Goal: Task Accomplishment & Management: Complete application form

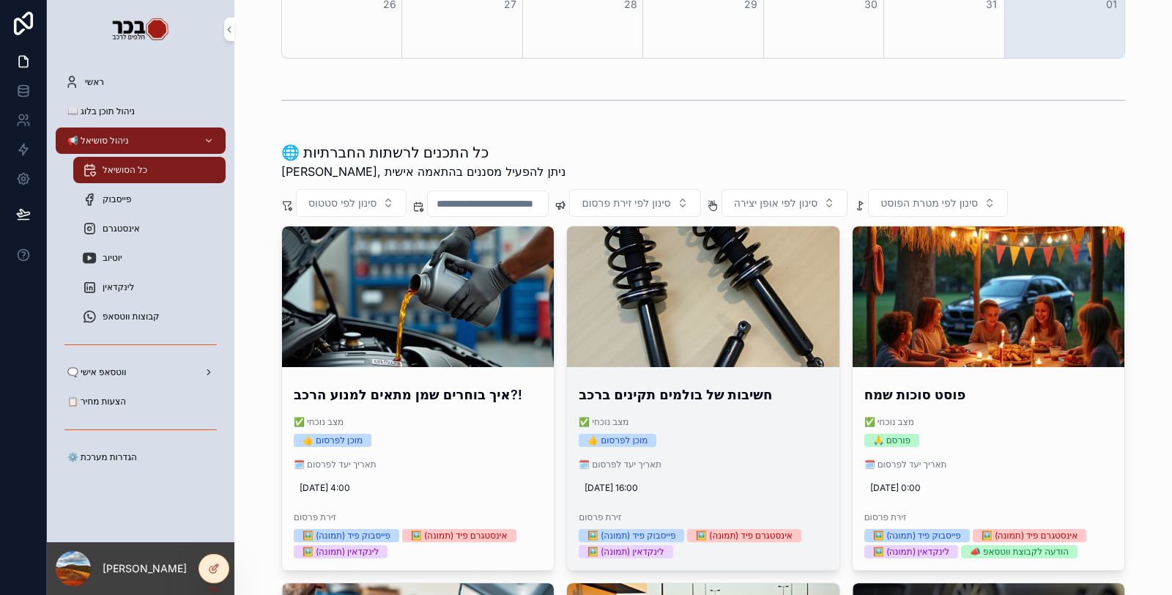
scroll to position [407, 0]
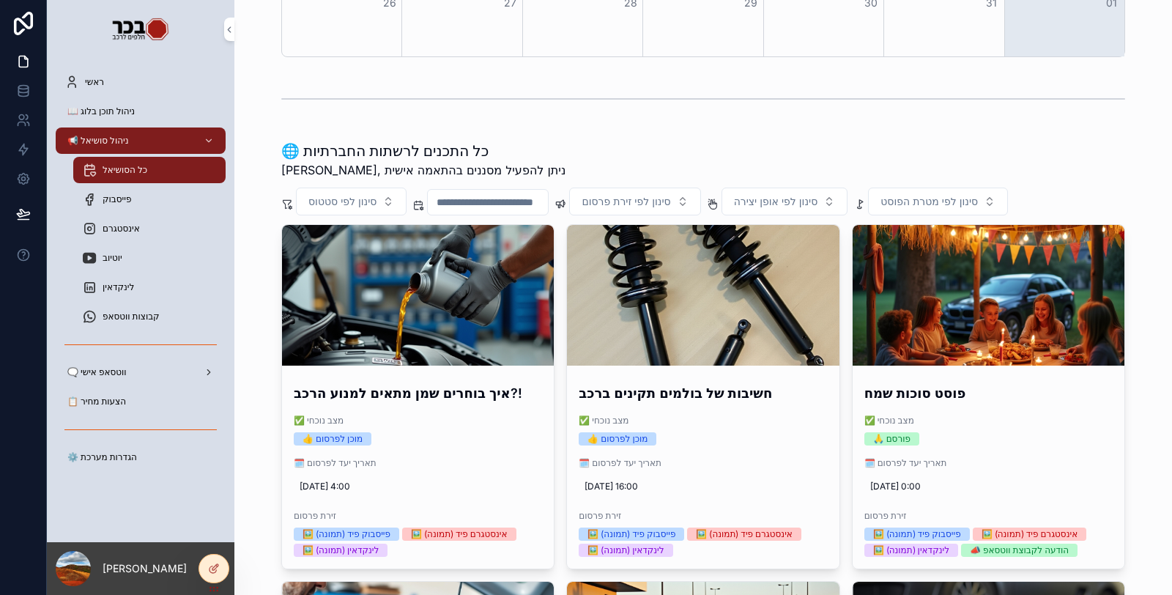
click at [155, 401] on div "📋 הצעות מחיר" at bounding box center [140, 401] width 152 height 23
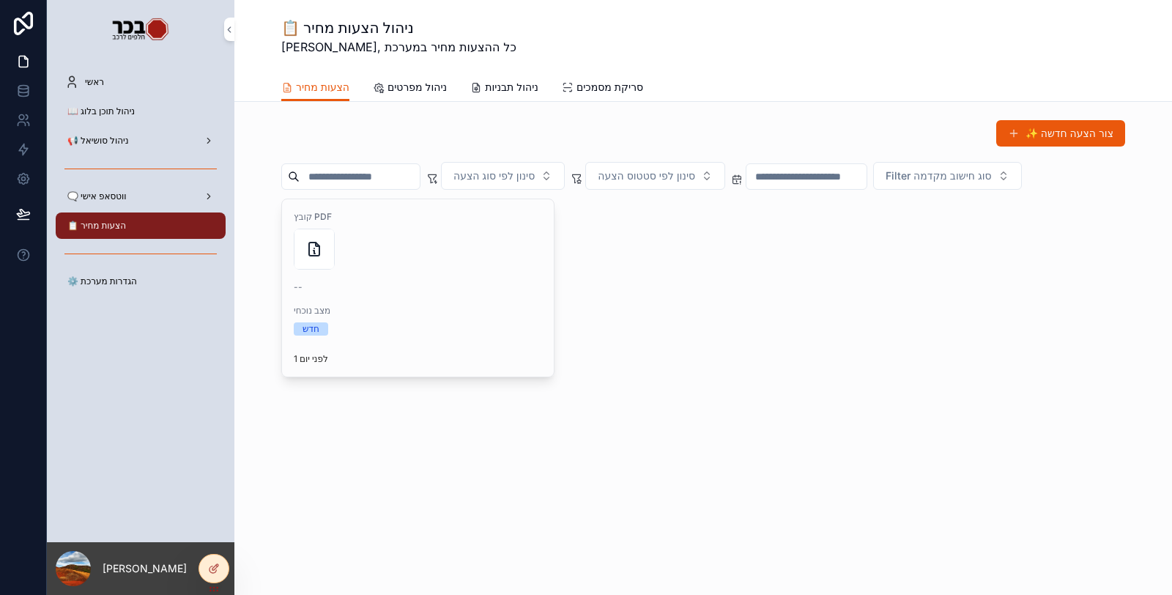
click at [1025, 141] on button "✨ צור הצעה חדשה" at bounding box center [1060, 133] width 129 height 26
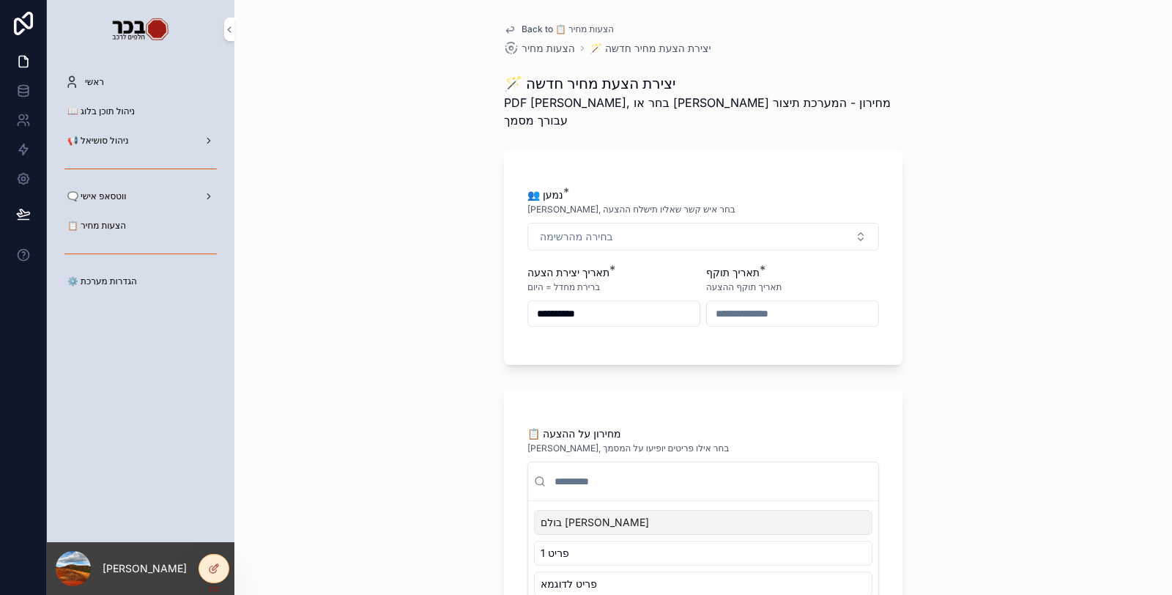
click at [740, 234] on div "**********" at bounding box center [704, 265] width 352 height 154
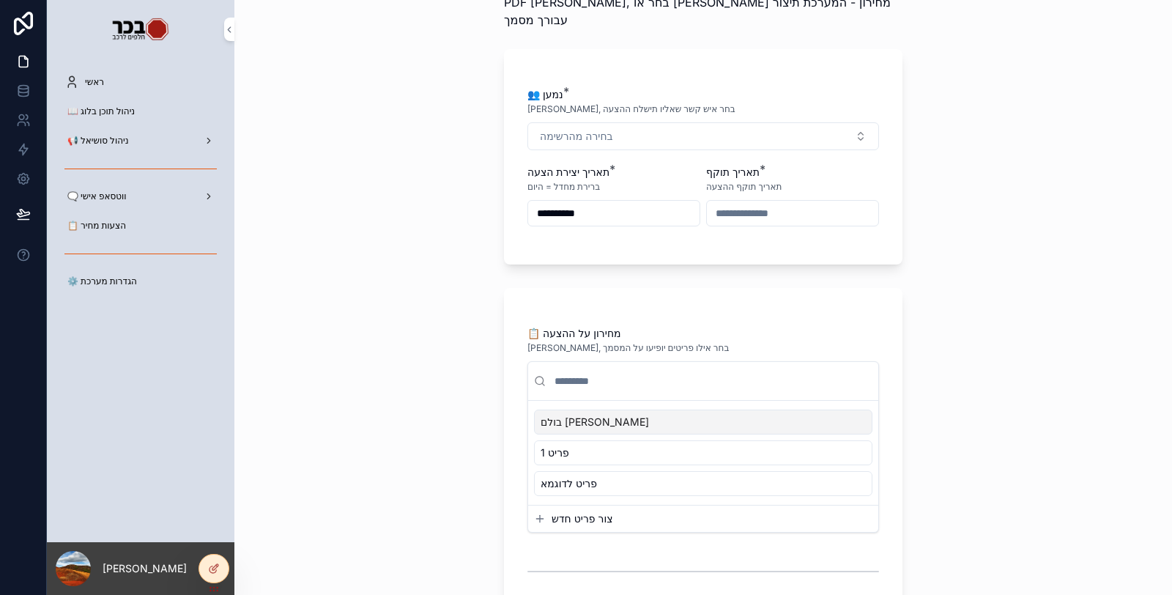
scroll to position [163, 0]
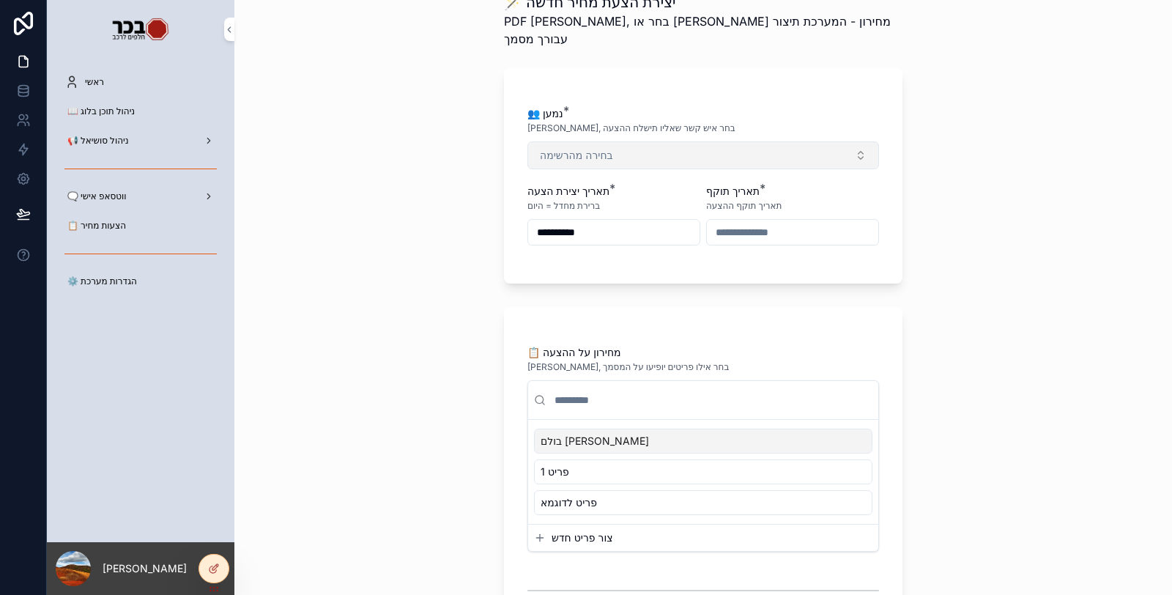
click at [700, 141] on button "בחירה מהרשימה" at bounding box center [704, 155] width 352 height 28
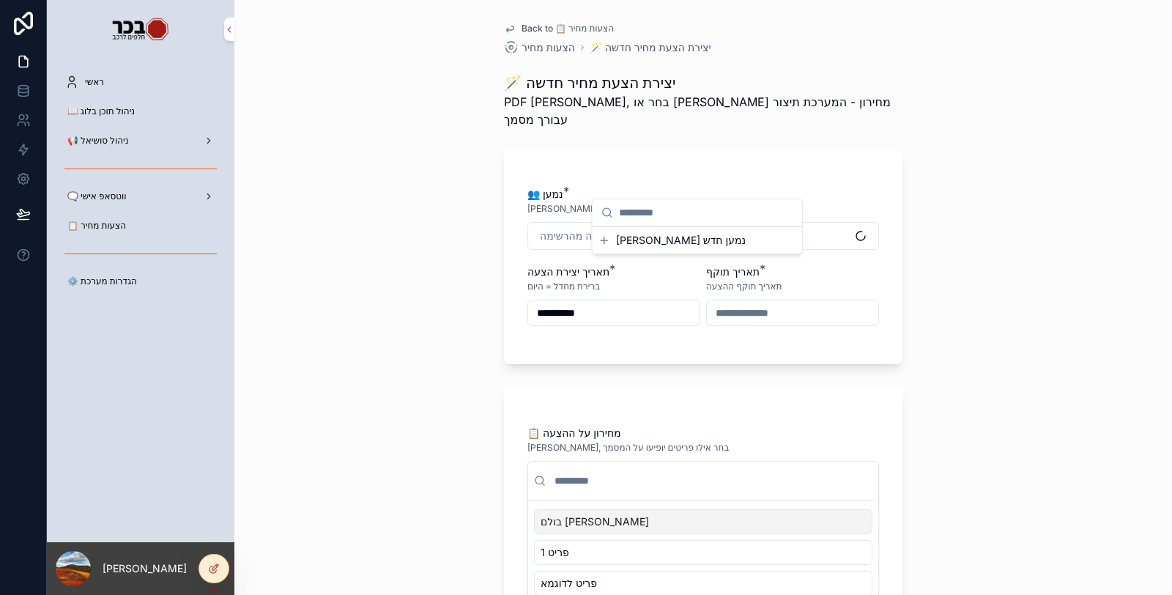
scroll to position [0, 0]
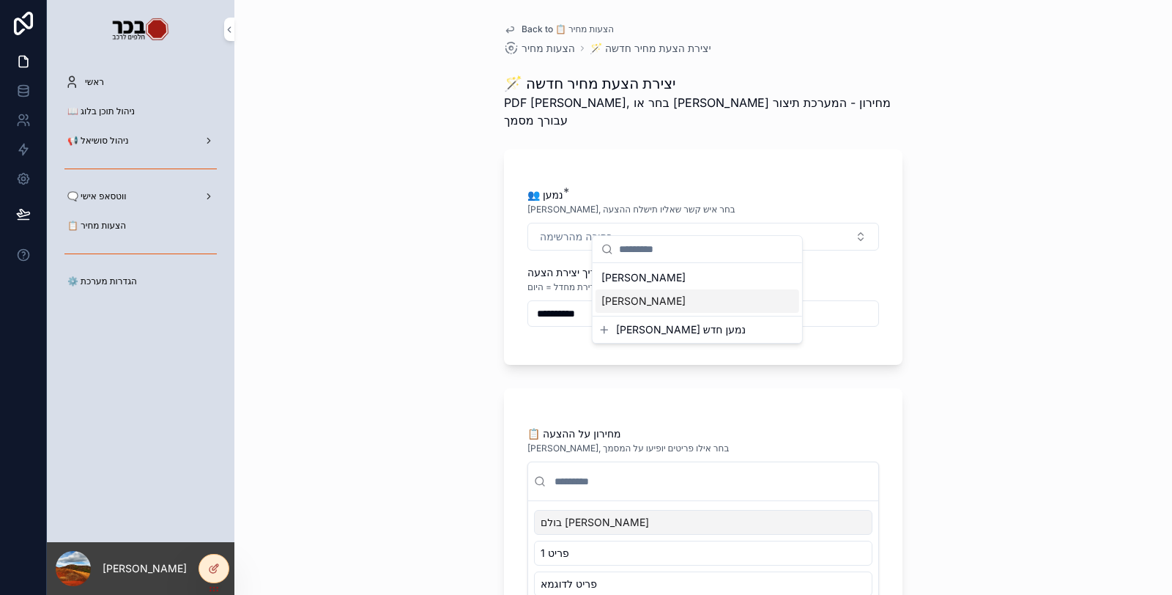
drag, startPoint x: 689, startPoint y: 301, endPoint x: 709, endPoint y: 298, distance: 20.7
click at [689, 302] on div "[PERSON_NAME]" at bounding box center [698, 300] width 204 height 23
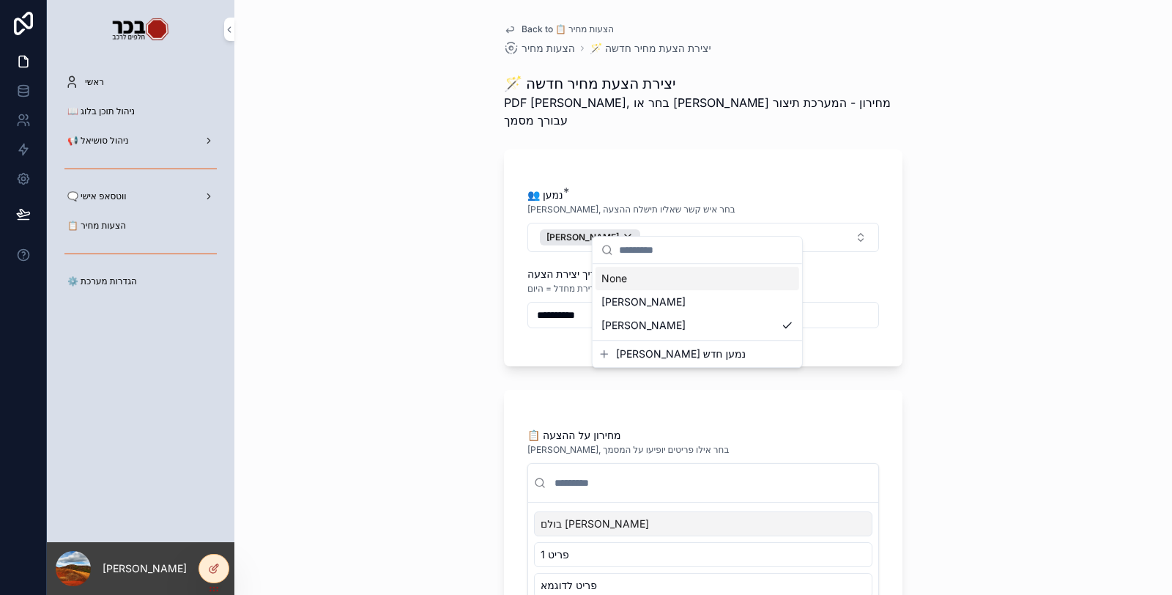
click at [868, 267] on div "תאריך תוקף *" at bounding box center [792, 274] width 173 height 15
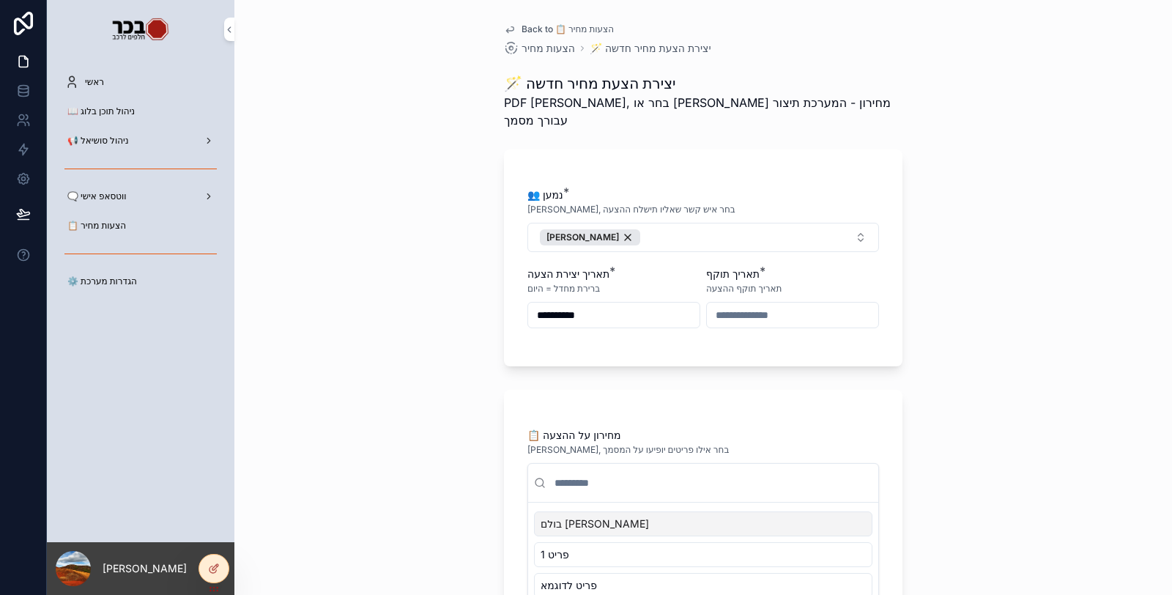
click at [768, 305] on input "scrollable content" at bounding box center [792, 315] width 171 height 21
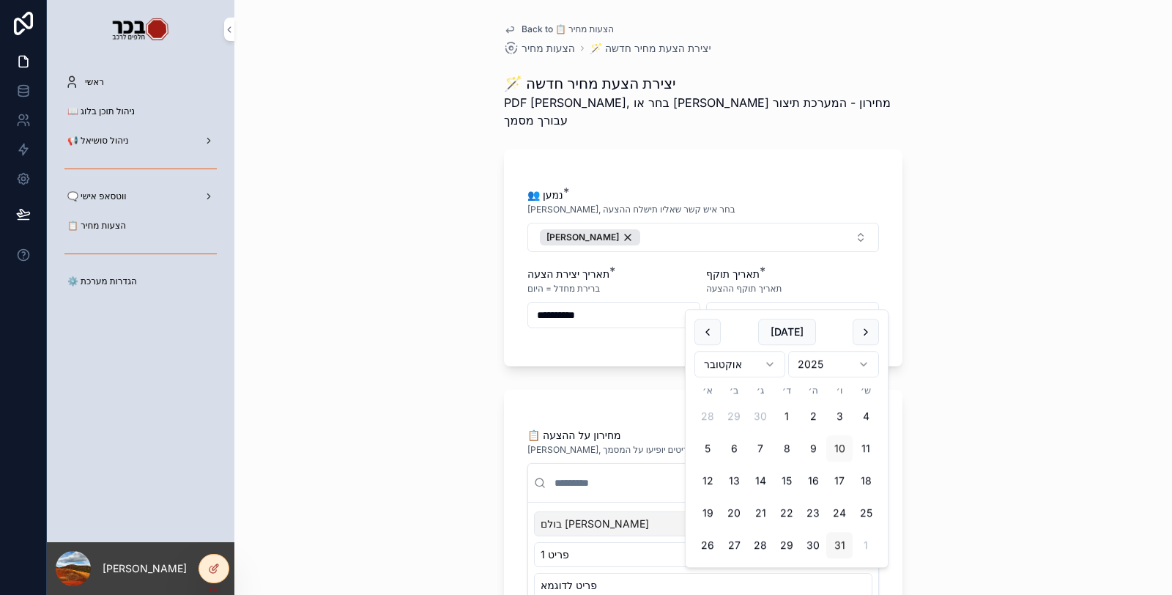
click at [845, 542] on button "31" at bounding box center [839, 545] width 26 height 26
type input "**********"
click at [955, 445] on div "**********" at bounding box center [703, 297] width 938 height 595
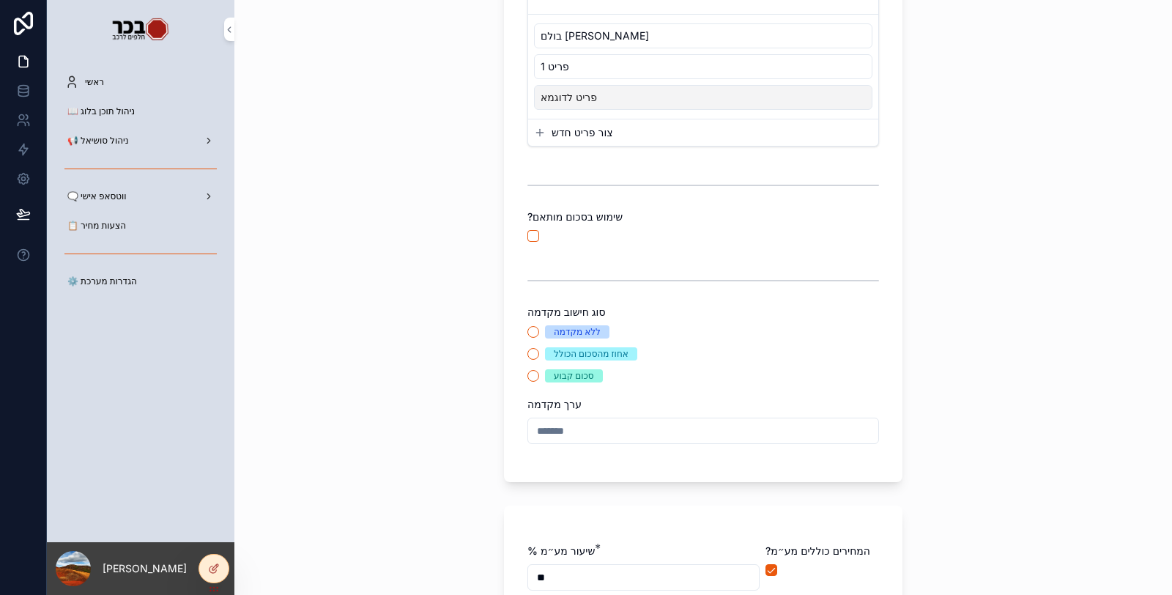
scroll to position [488, 0]
click at [528, 348] on button "אחוז מהסכום הכולל" at bounding box center [534, 354] width 12 height 12
click at [604, 421] on input "scrollable content" at bounding box center [703, 431] width 350 height 21
type input "**"
click at [750, 369] on div "סכום קבוע" at bounding box center [704, 375] width 352 height 13
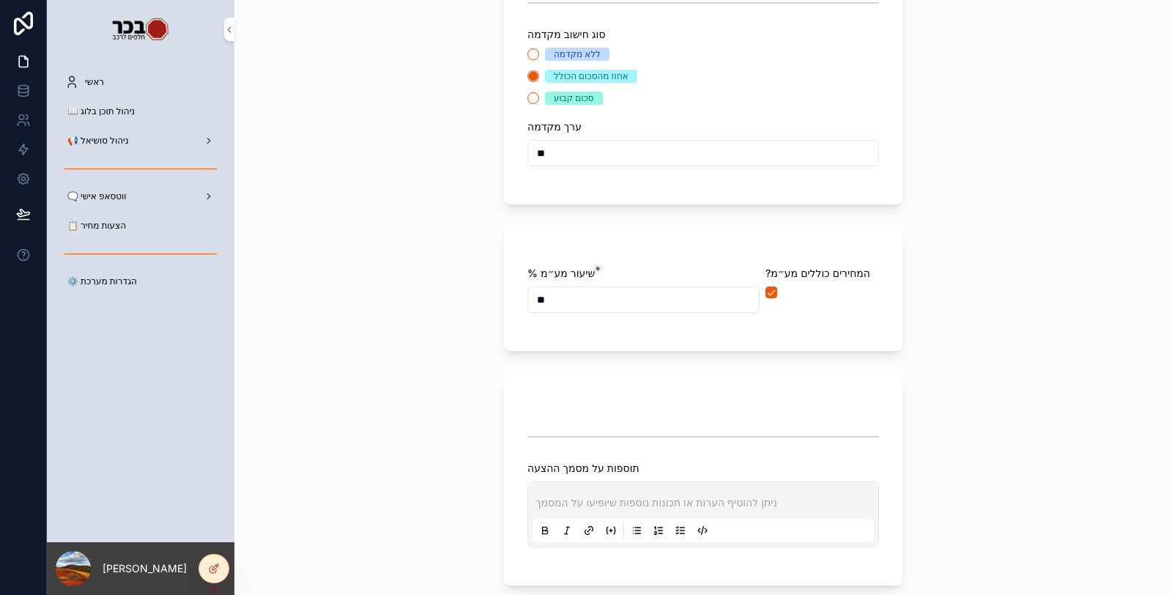
scroll to position [876, 0]
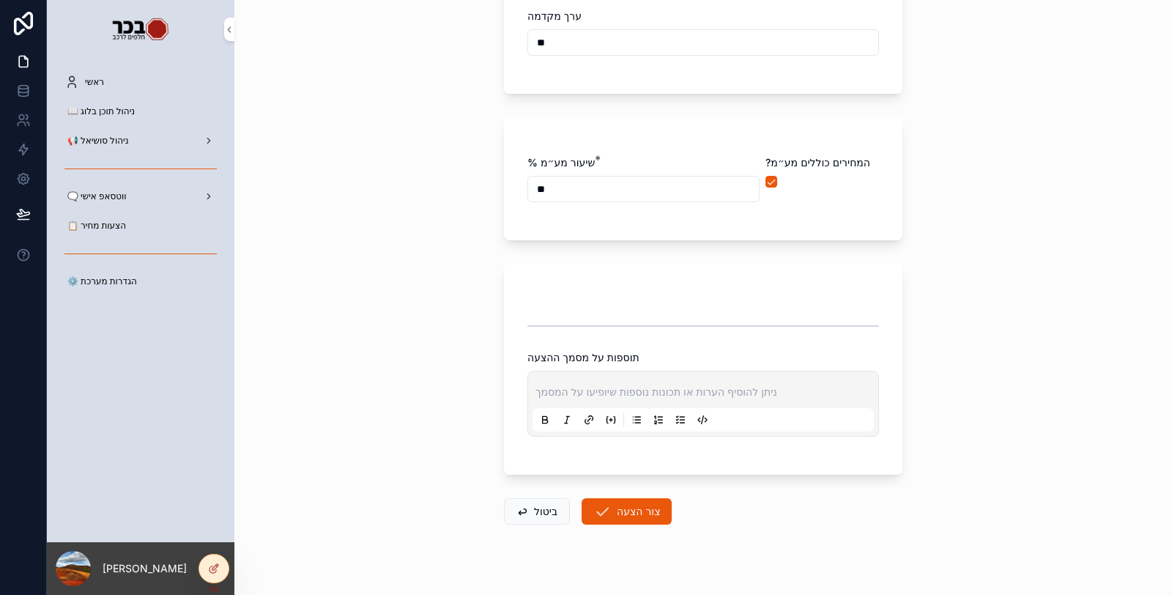
click at [779, 385] on p "scrollable content" at bounding box center [706, 392] width 341 height 15
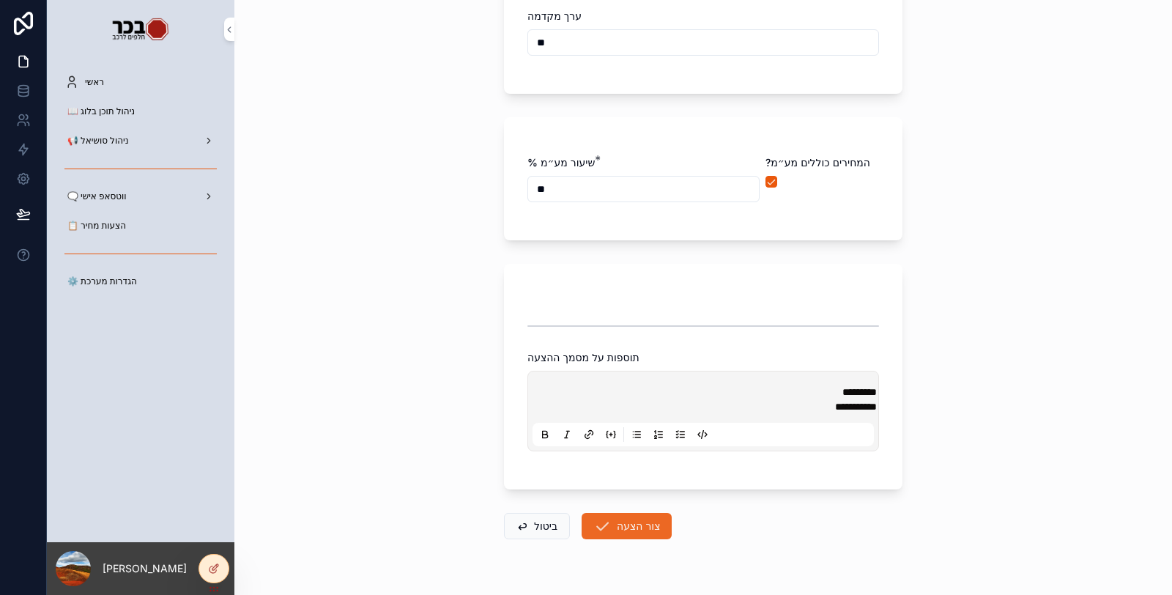
click at [645, 513] on button "צור הצעה" at bounding box center [627, 526] width 90 height 26
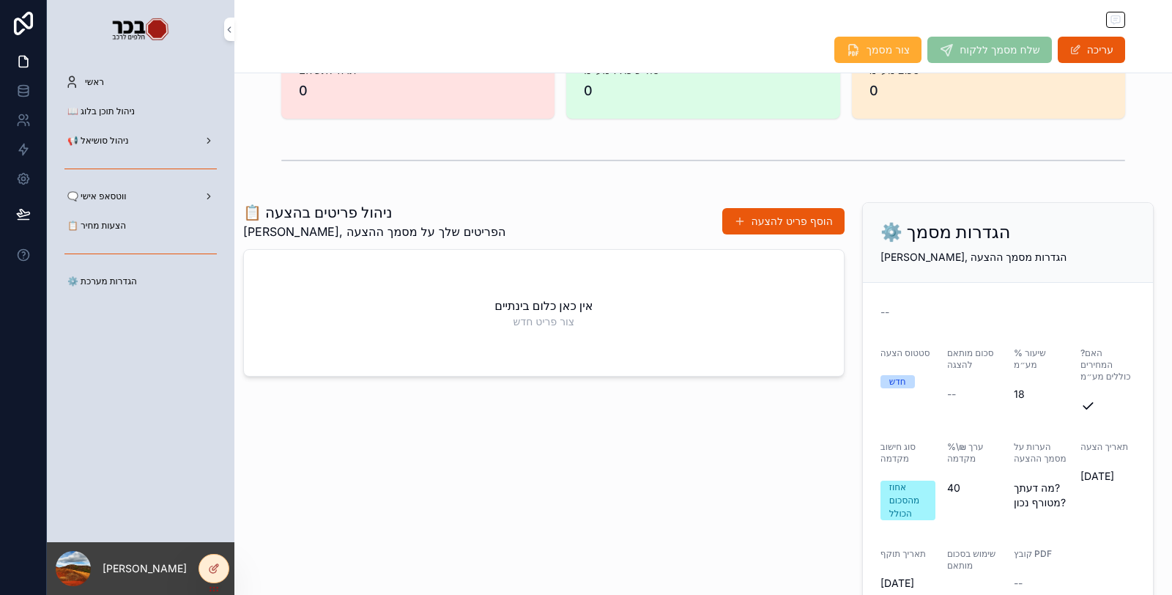
scroll to position [244, 0]
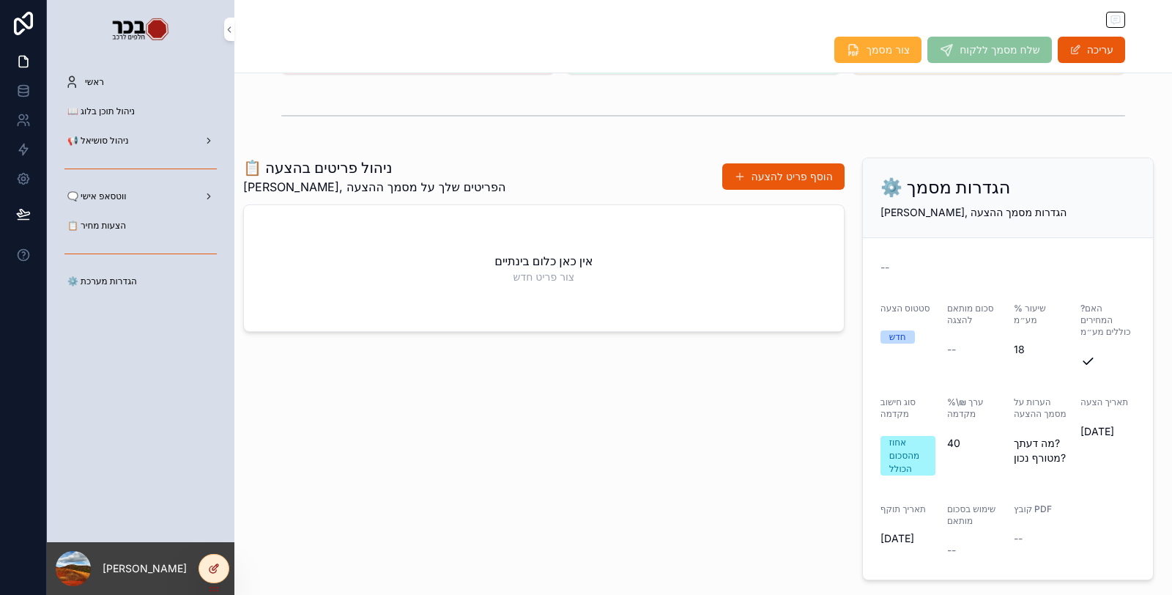
click at [213, 574] on div at bounding box center [213, 569] width 29 height 28
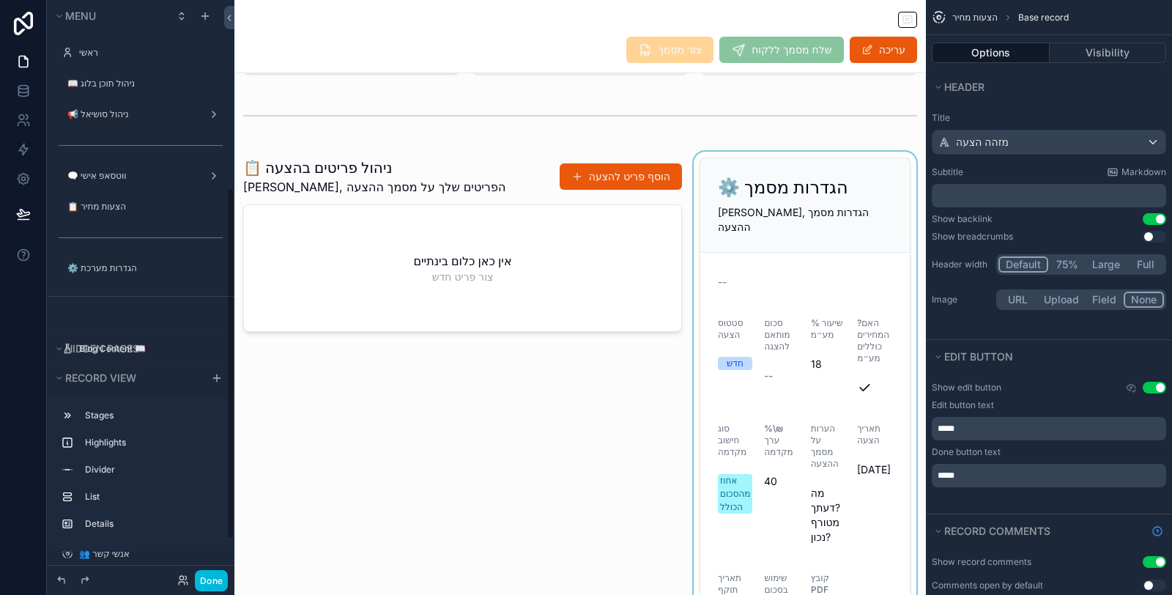
scroll to position [308, 0]
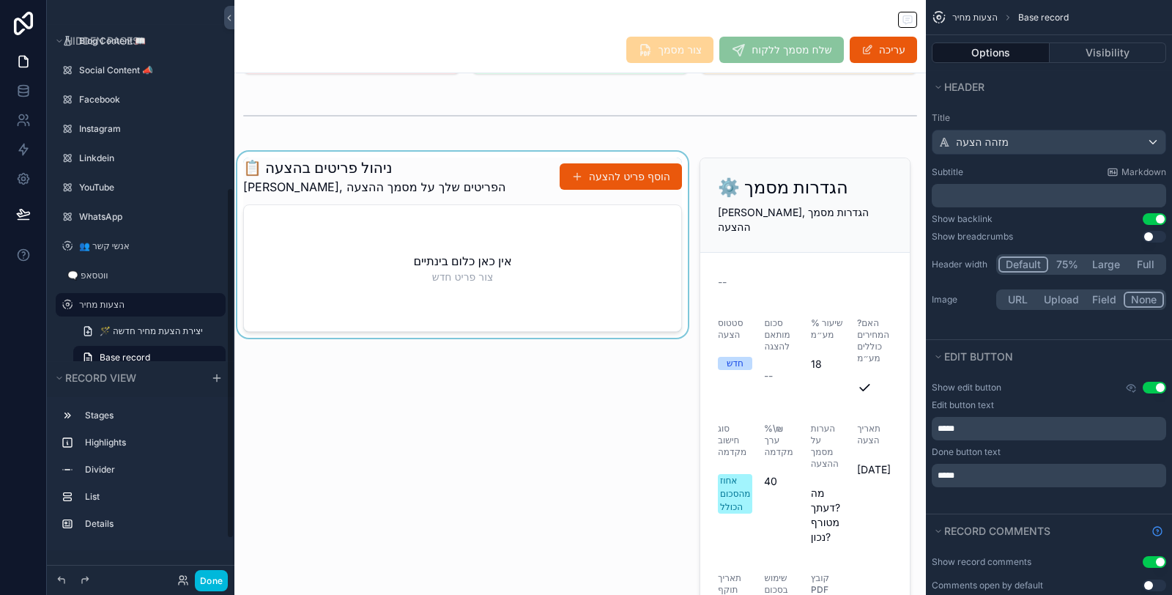
click at [463, 181] on div "scrollable content" at bounding box center [462, 409] width 456 height 515
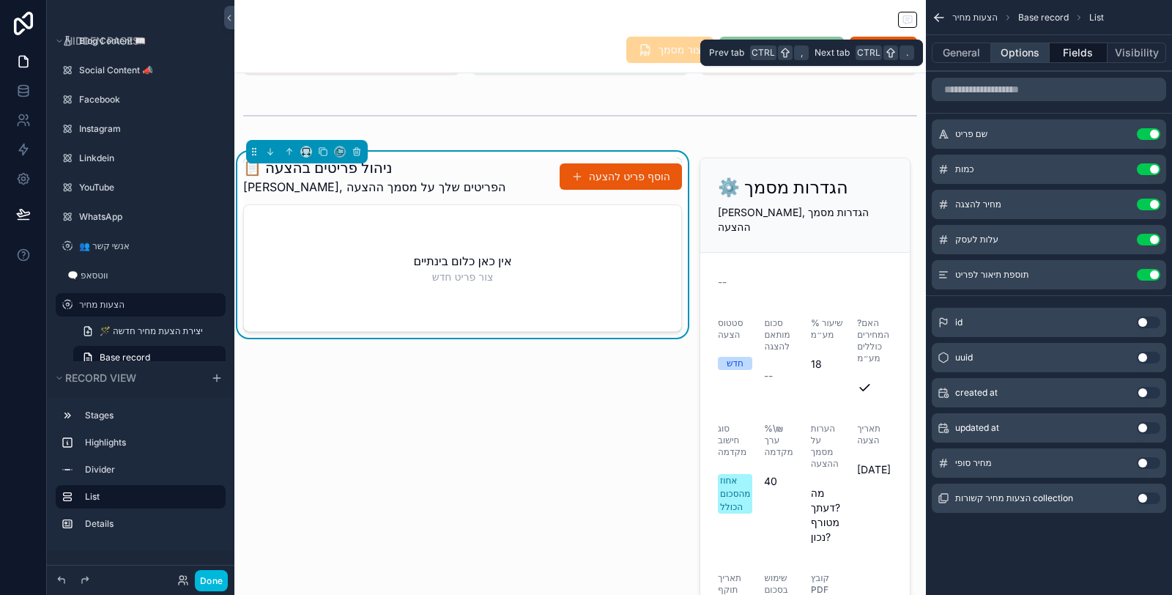
click at [1024, 52] on button "Options" at bounding box center [1020, 52] width 59 height 21
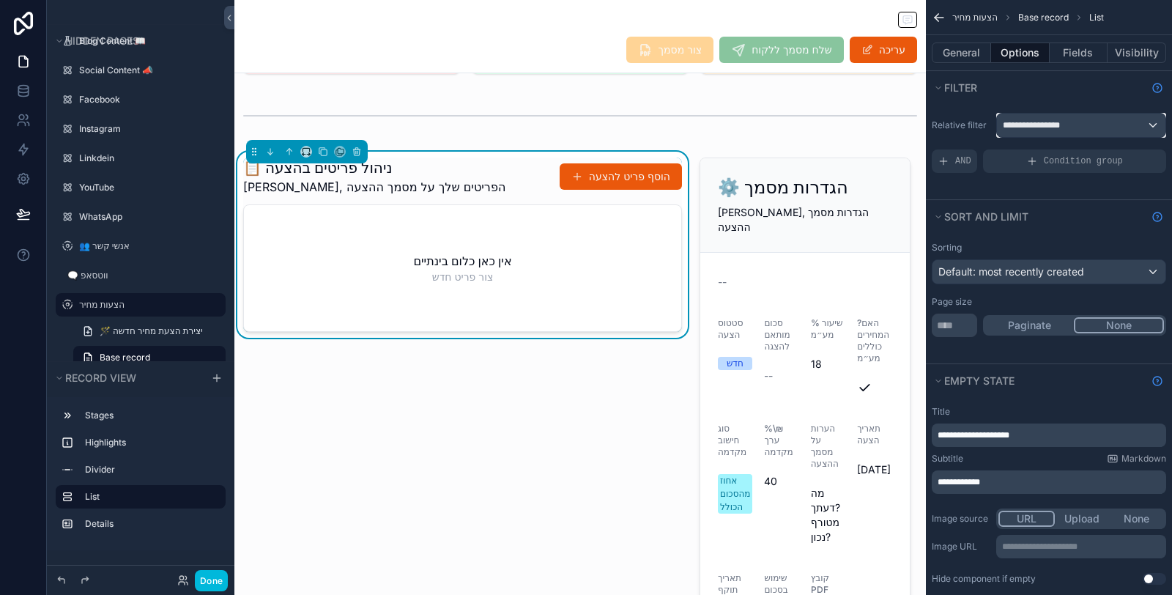
click at [1095, 127] on div "**********" at bounding box center [1081, 125] width 169 height 23
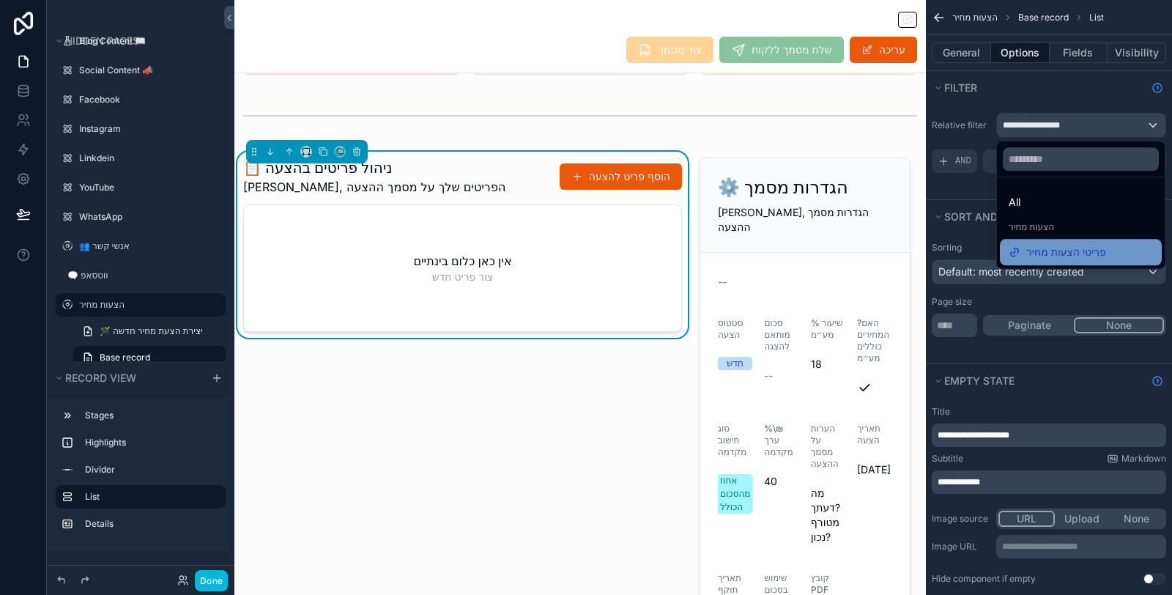
click at [1054, 253] on span "פריטי הצעות מחיר" at bounding box center [1066, 252] width 80 height 18
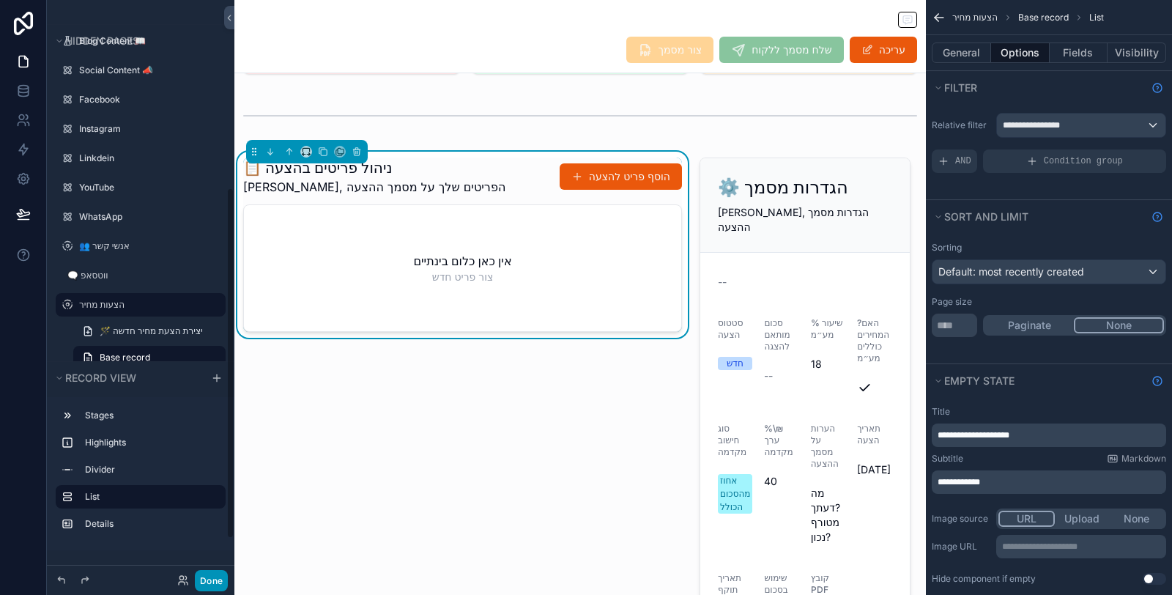
click at [215, 588] on button "Done" at bounding box center [211, 580] width 33 height 21
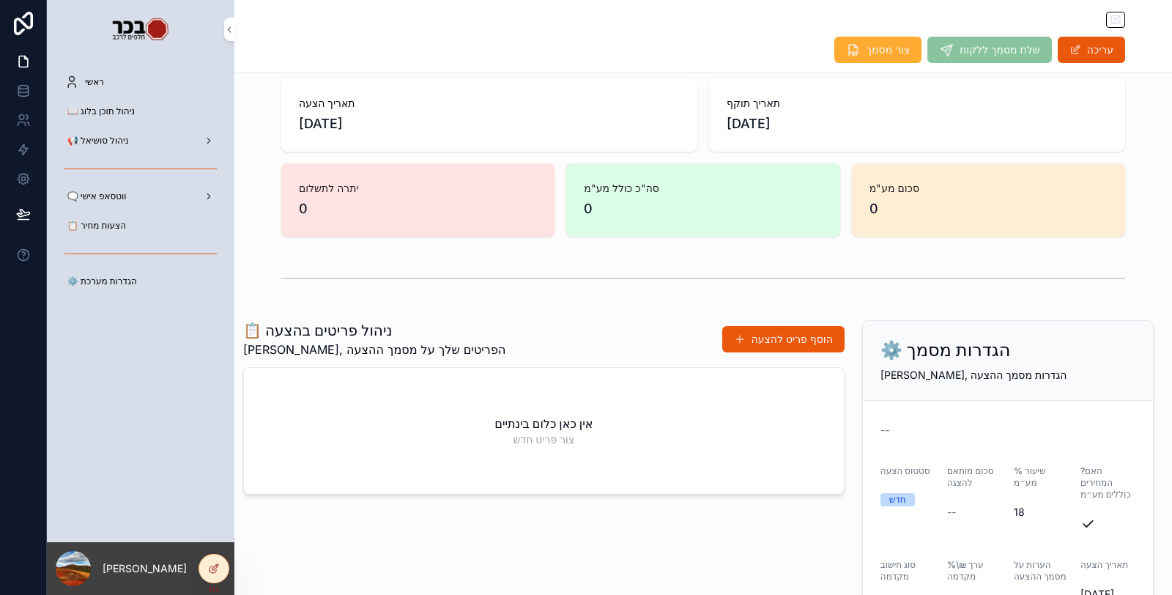
scroll to position [0, 0]
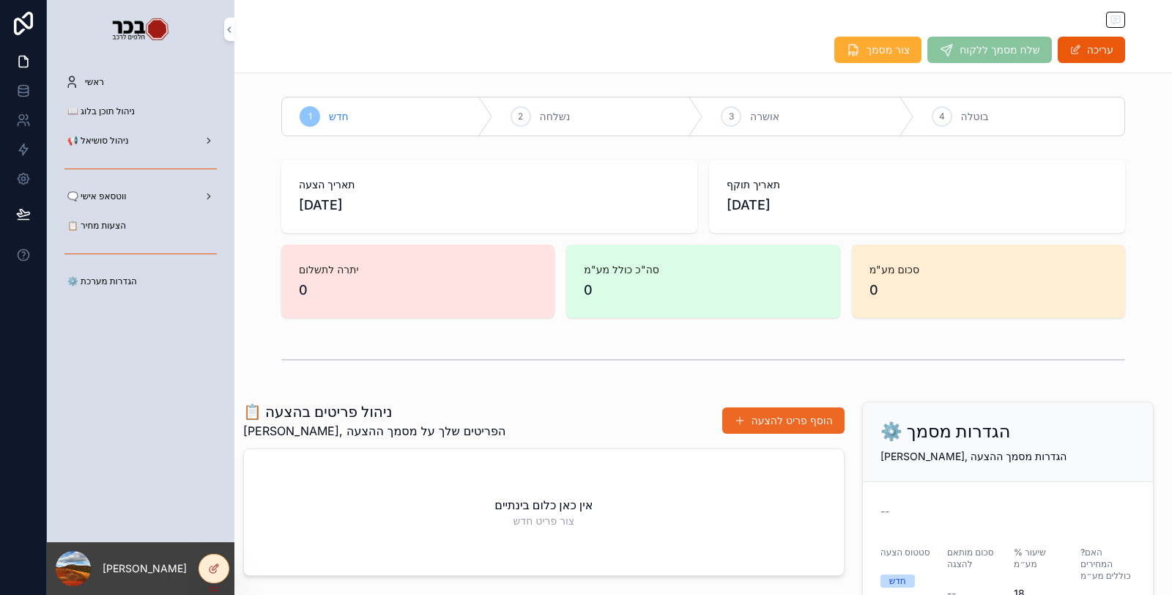
click at [782, 422] on button "הוסף פריט להצעה" at bounding box center [783, 420] width 122 height 26
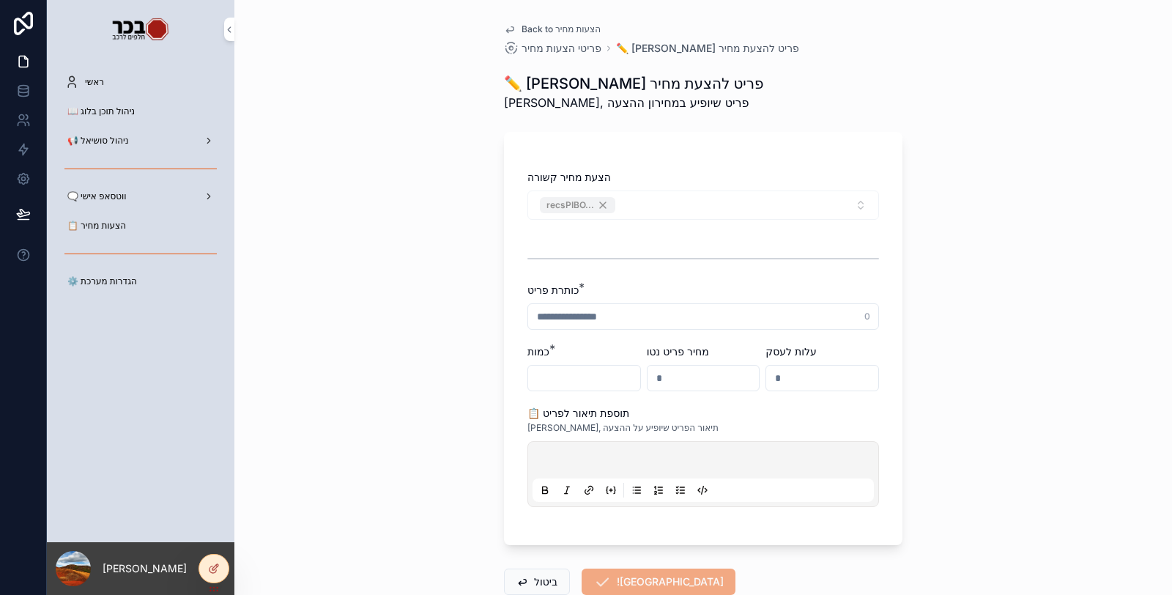
click at [560, 30] on span "Back to הצעות מחיר" at bounding box center [561, 29] width 79 height 12
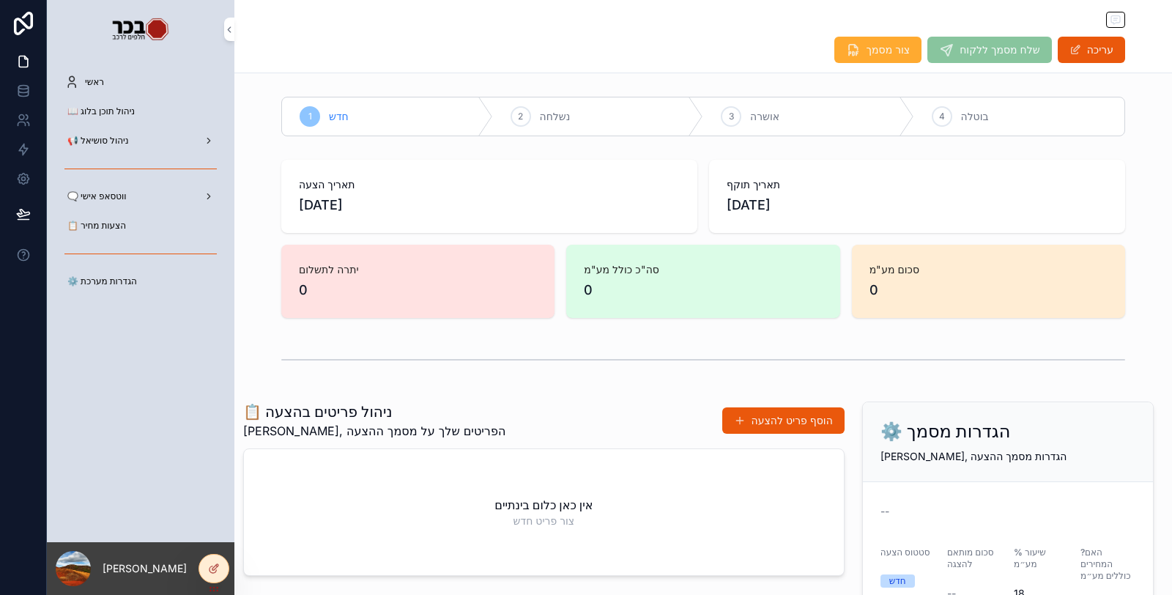
click at [119, 223] on span "📋 הצעות מחיר" at bounding box center [96, 226] width 59 height 12
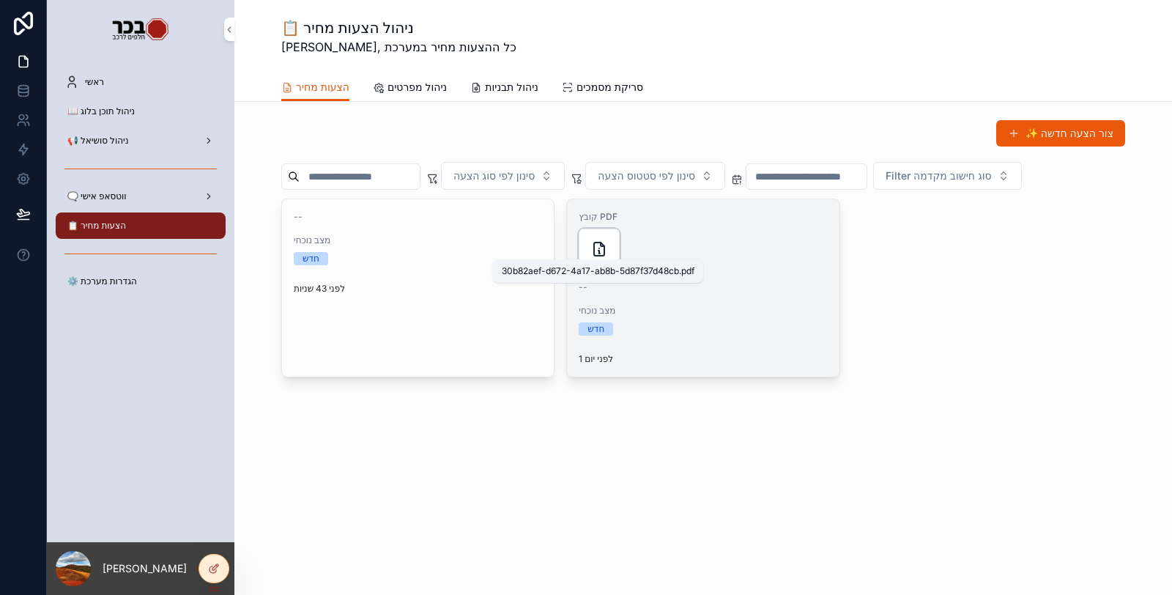
click at [604, 246] on icon "scrollable content" at bounding box center [599, 249] width 10 height 13
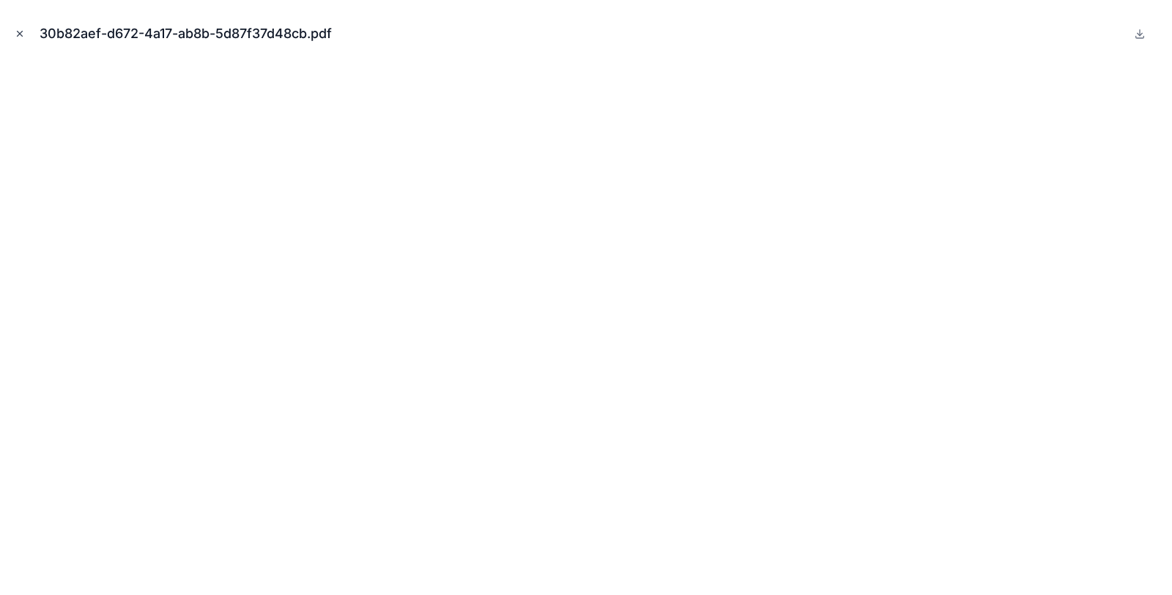
click at [19, 33] on icon "Close modal" at bounding box center [20, 34] width 5 height 5
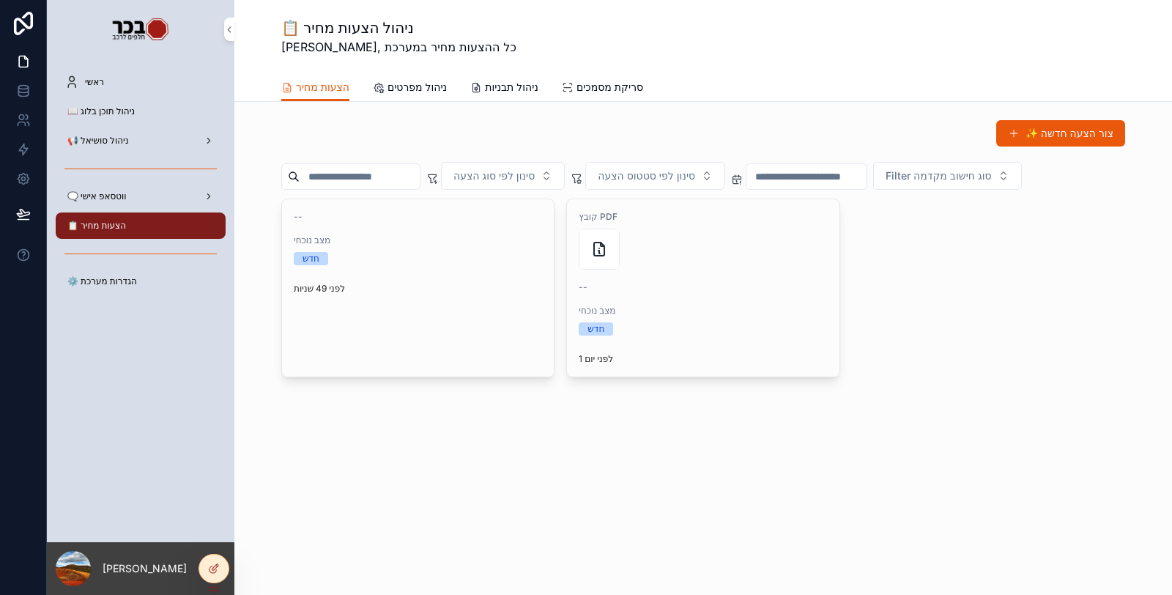
click at [114, 133] on div "📢 ניהול סושיאל" at bounding box center [140, 140] width 152 height 23
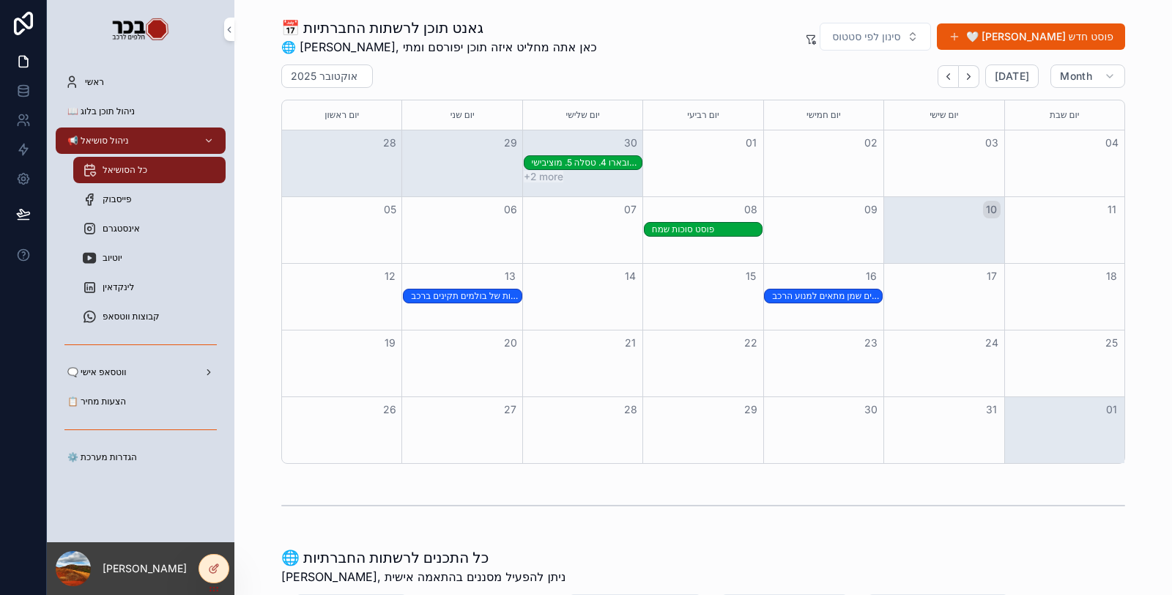
click at [134, 207] on div "פייסבוק" at bounding box center [149, 199] width 135 height 23
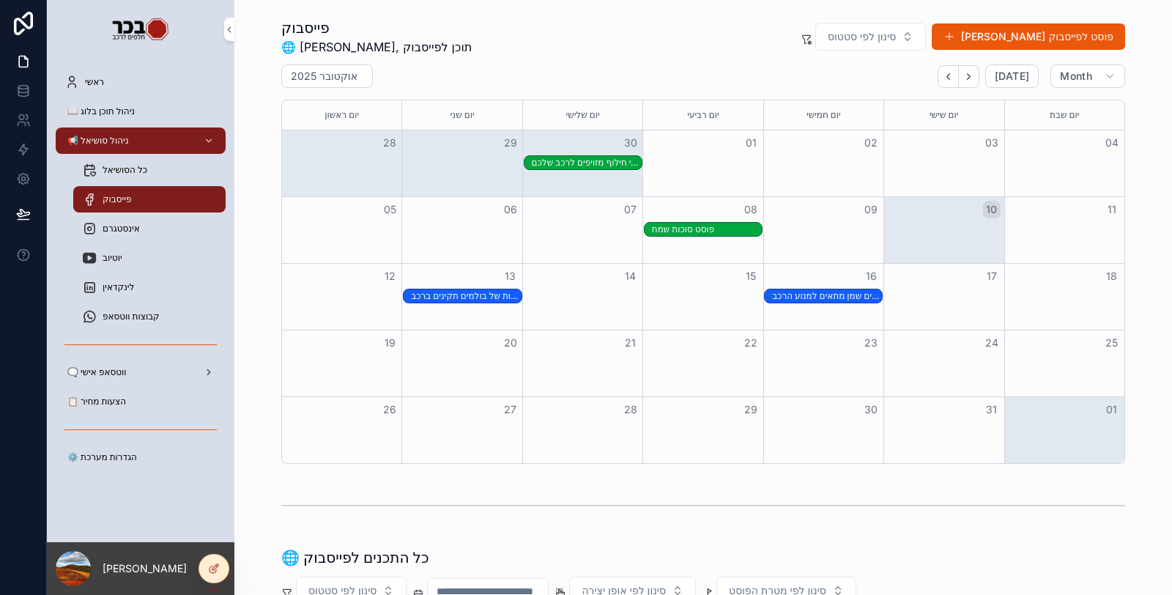
click at [144, 231] on div "אינסטגרם" at bounding box center [149, 228] width 135 height 23
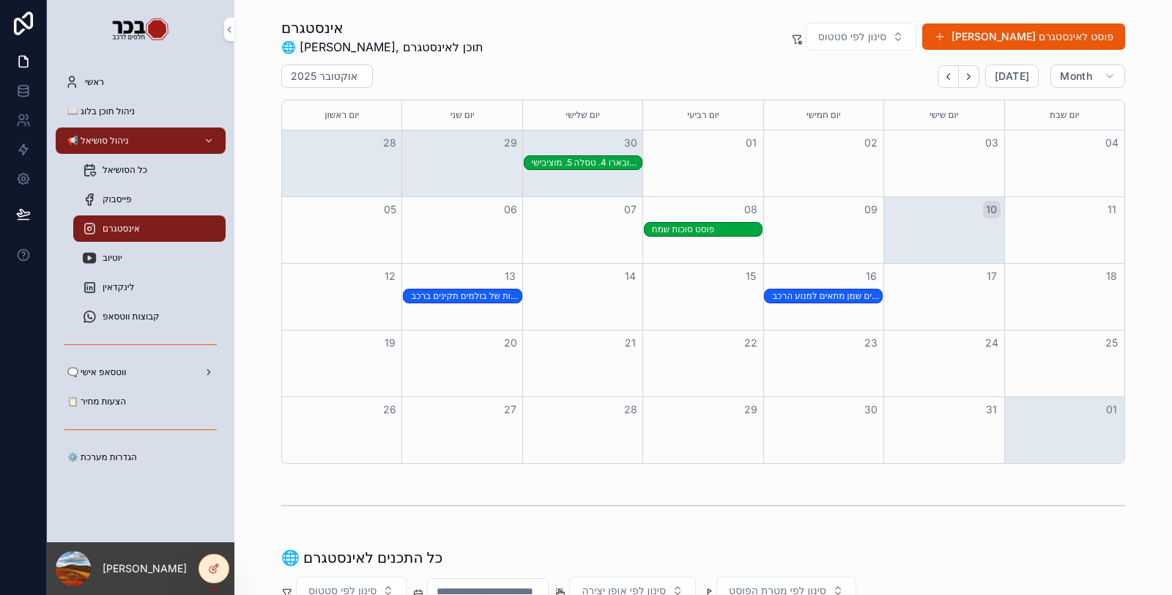
click at [134, 253] on div "יוטיוב" at bounding box center [149, 257] width 135 height 23
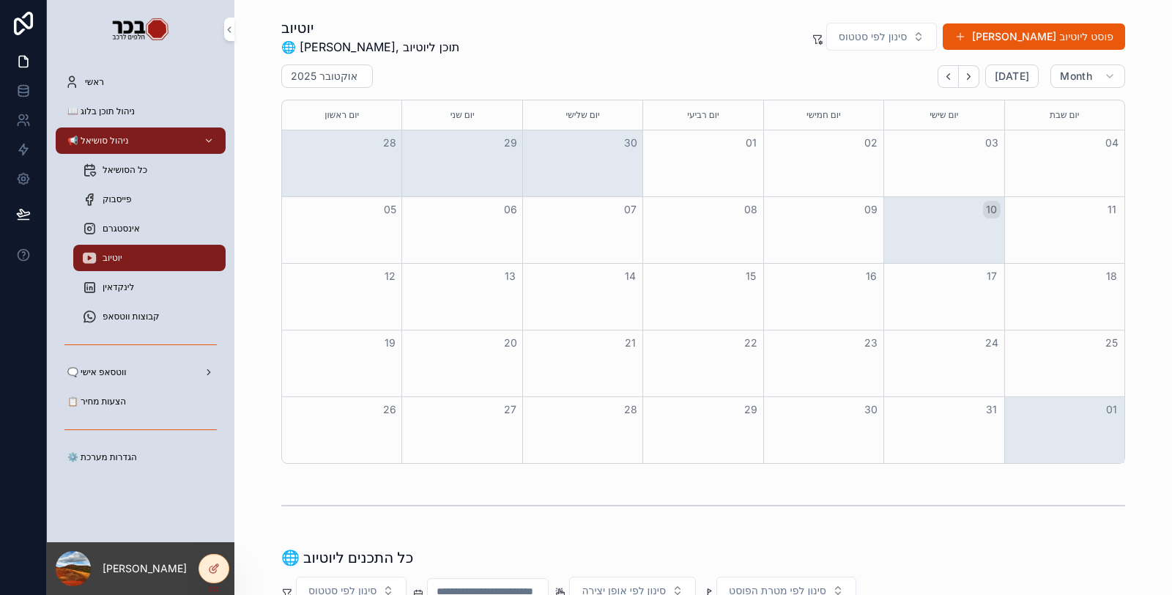
click at [144, 284] on div "לינקדאין" at bounding box center [149, 286] width 135 height 23
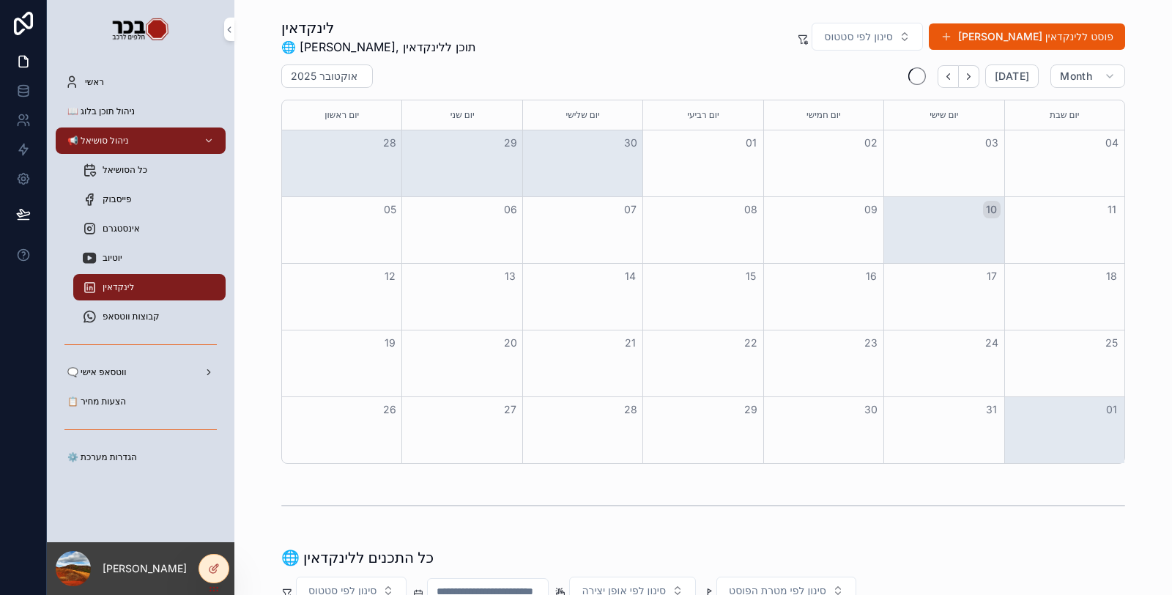
click at [149, 319] on span "קבוצות ווטסאפ" at bounding box center [131, 317] width 57 height 12
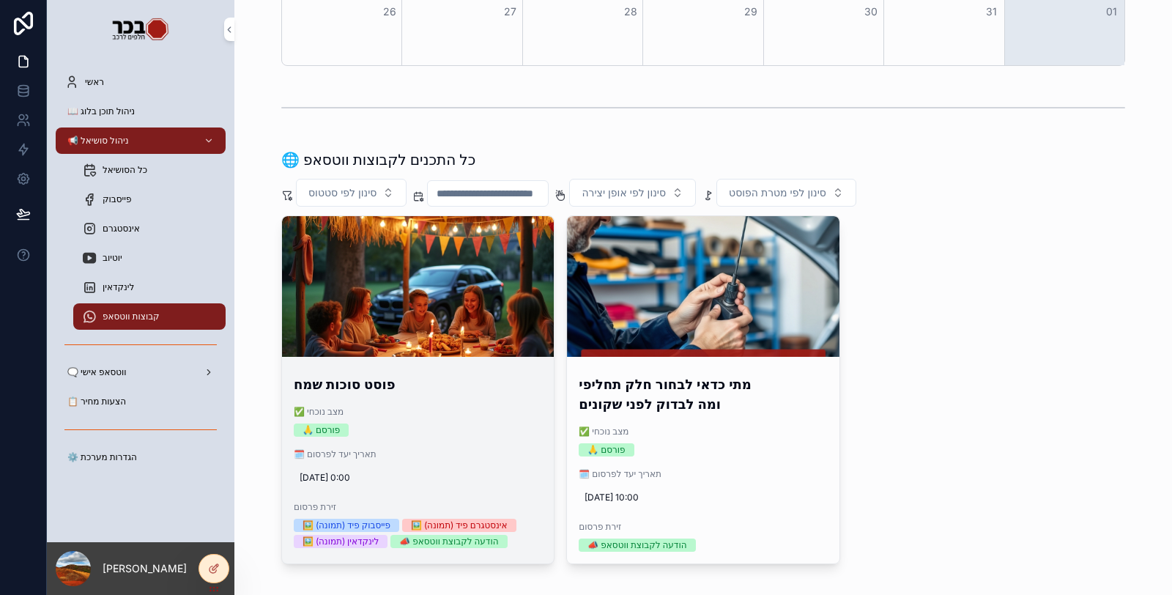
scroll to position [407, 0]
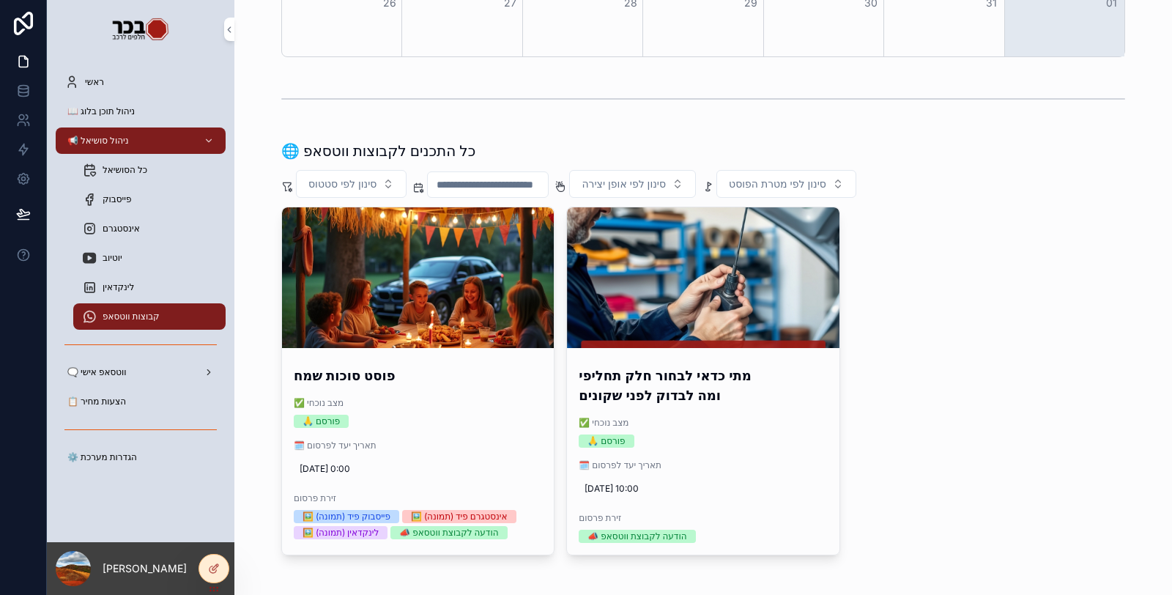
drag, startPoint x: 148, startPoint y: 171, endPoint x: 177, endPoint y: 177, distance: 30.0
click at [147, 170] on div "כל הסושיאל" at bounding box center [149, 169] width 135 height 23
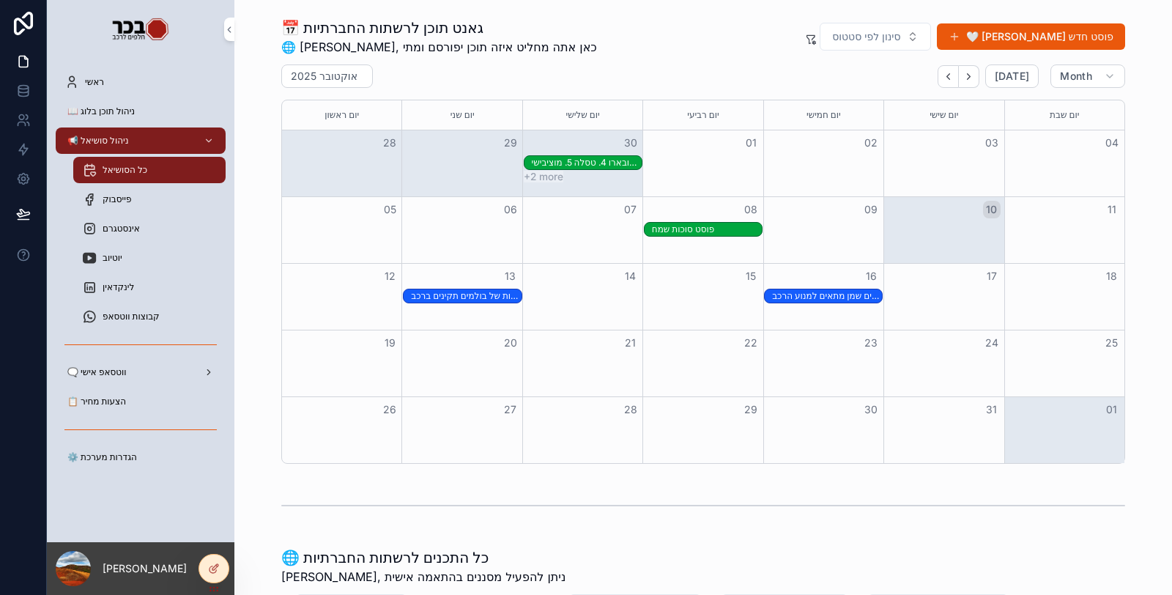
click at [157, 77] on div "ראשי" at bounding box center [140, 81] width 152 height 23
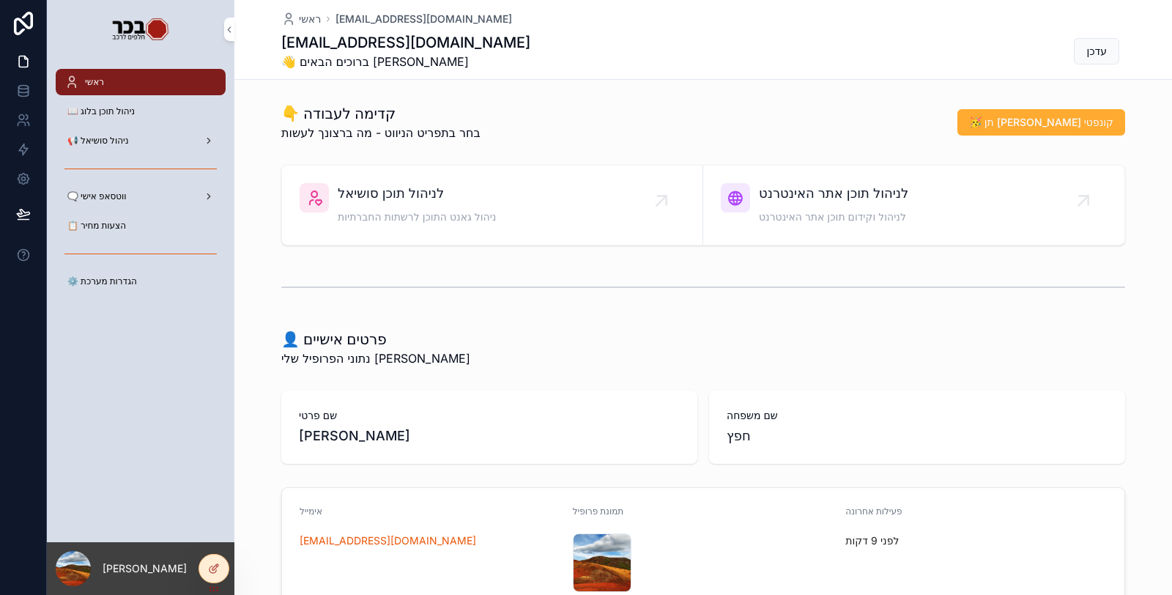
click at [115, 118] on div "📖 ניהול תוכן בלוג" at bounding box center [140, 111] width 152 height 23
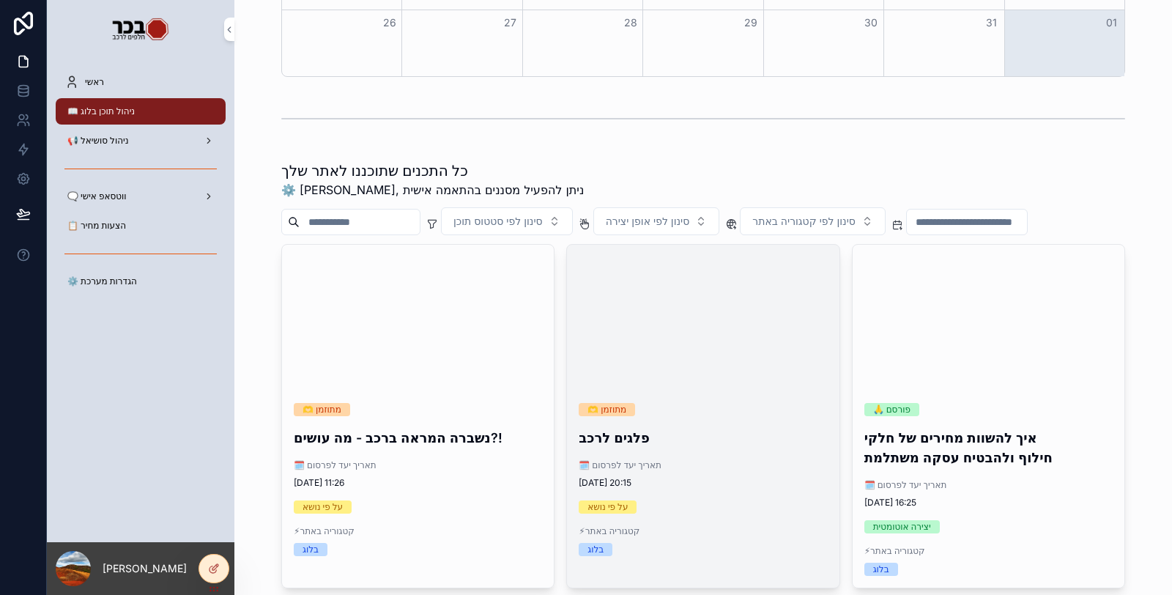
scroll to position [407, 0]
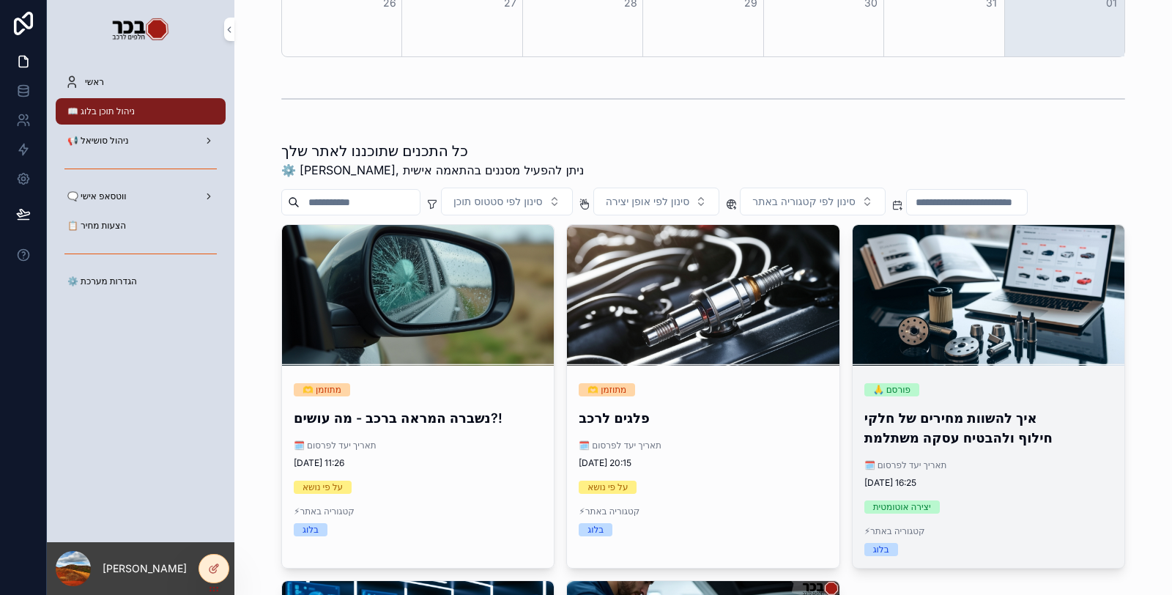
click at [928, 410] on h4 "איך להשוות מחירים של חלקי חילוף ולהבטיח עסקה משתלמת" at bounding box center [989, 428] width 248 height 40
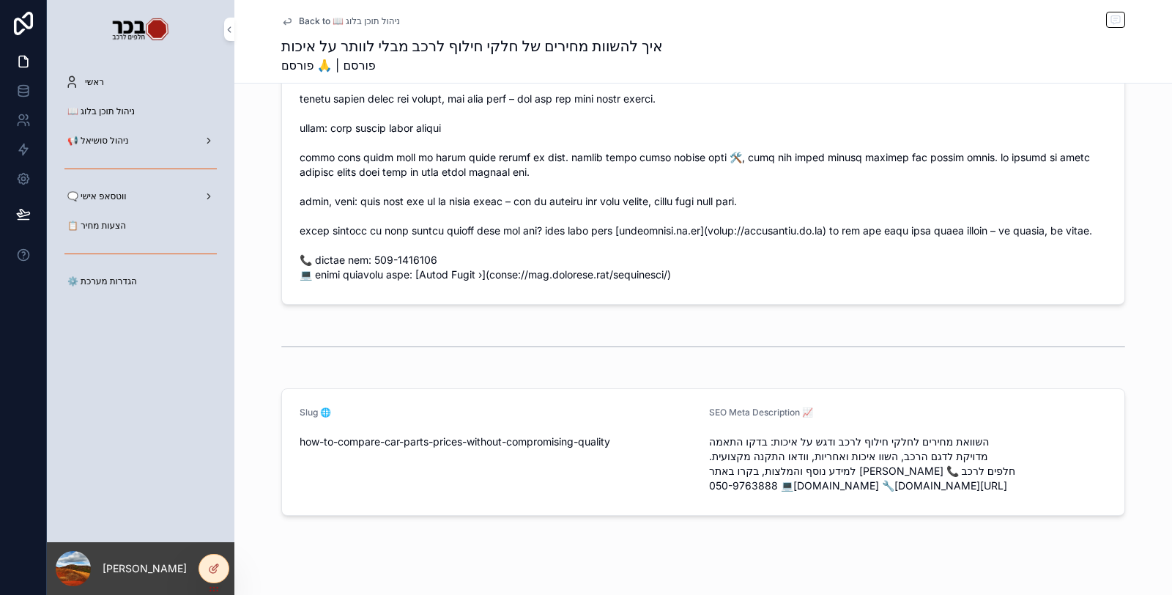
scroll to position [1939, 0]
